Goal: Transaction & Acquisition: Book appointment/travel/reservation

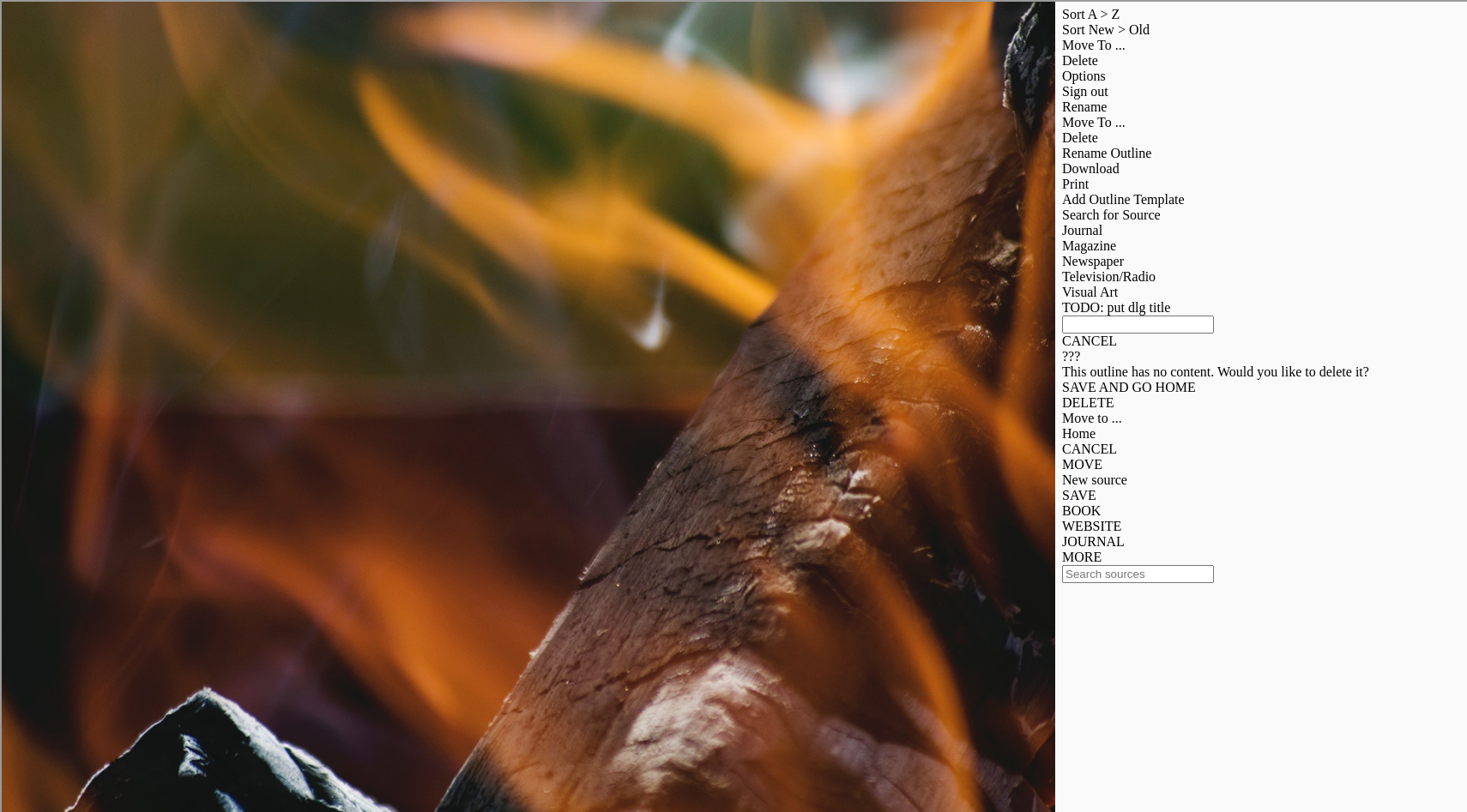
scroll to position [0, 504]
